Goal: Task Accomplishment & Management: Use online tool/utility

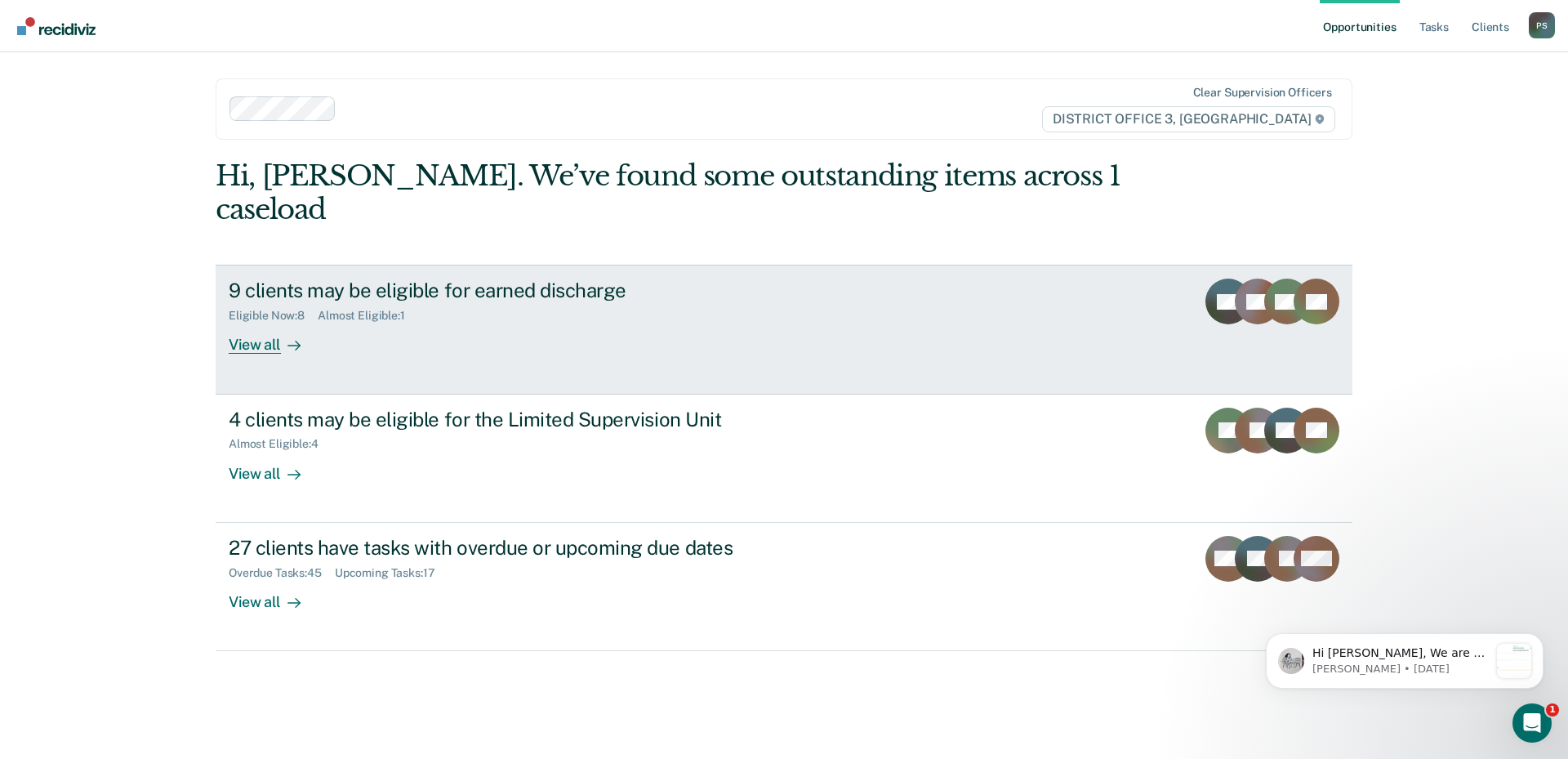
click at [251, 322] on div "View all" at bounding box center [274, 338] width 91 height 32
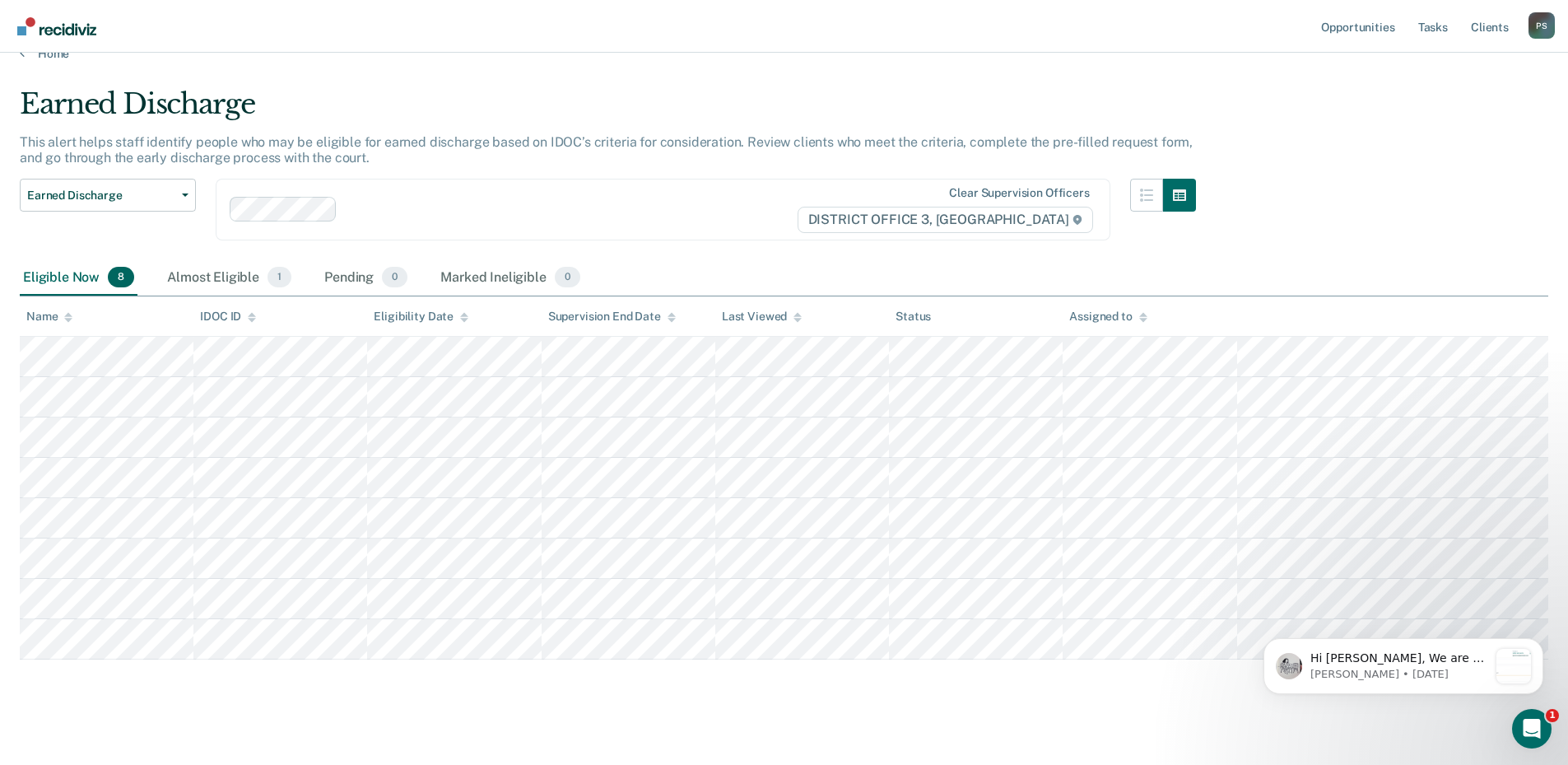
scroll to position [39, 0]
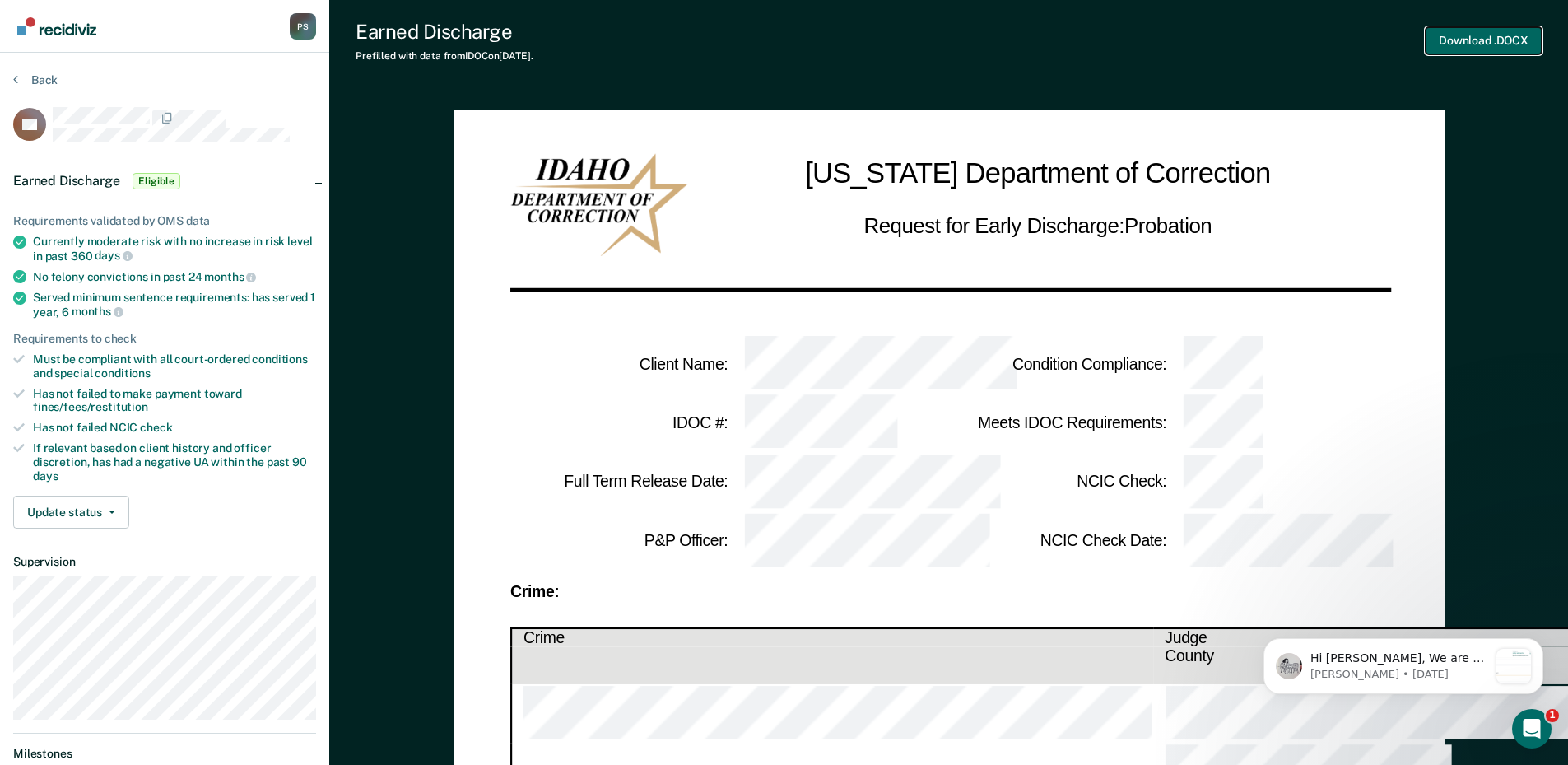
click at [1495, 41] on button "Download .DOCX" at bounding box center [1484, 41] width 117 height 28
